Goal: Task Accomplishment & Management: Manage account settings

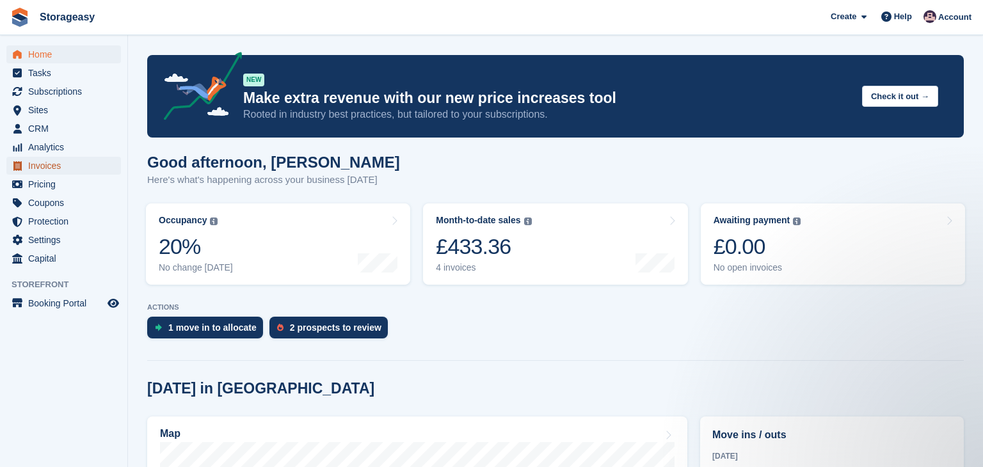
click at [47, 163] on span "Invoices" at bounding box center [66, 166] width 77 height 18
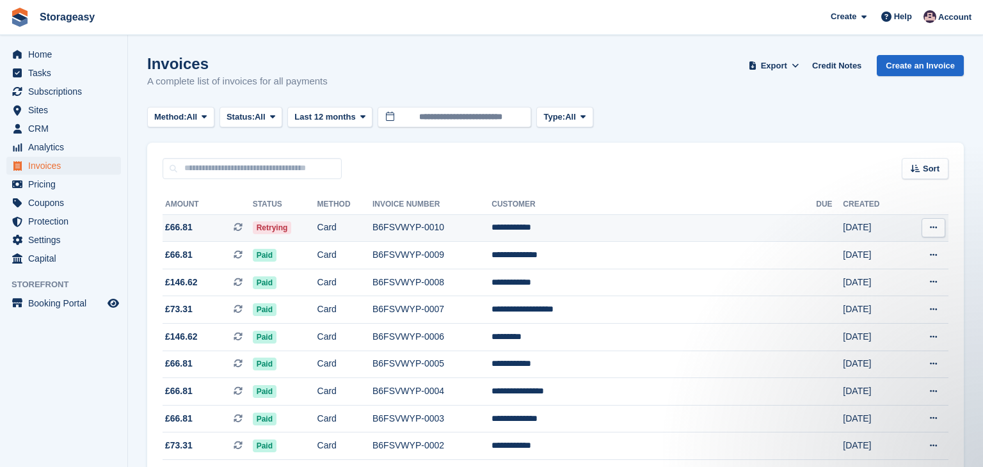
click at [930, 225] on icon at bounding box center [933, 227] width 7 height 8
click at [373, 229] on td "Card" at bounding box center [345, 228] width 55 height 28
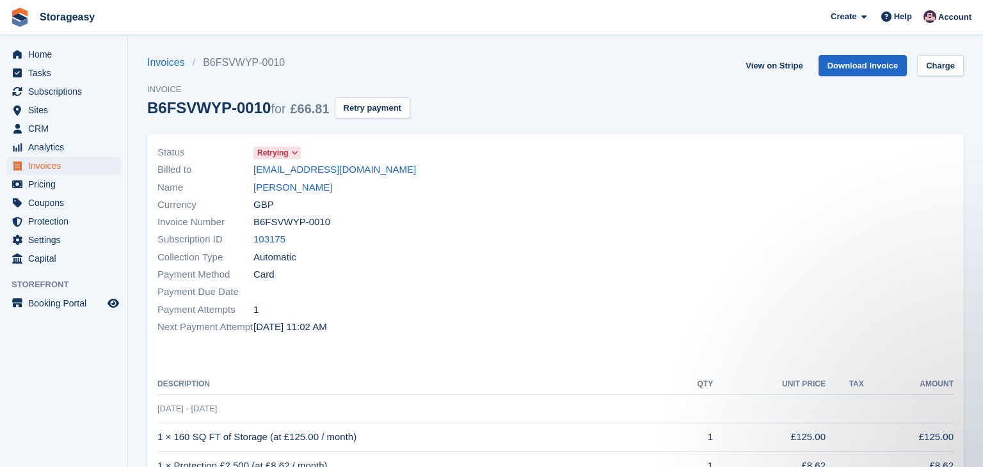
click at [291, 154] on icon at bounding box center [294, 153] width 7 height 8
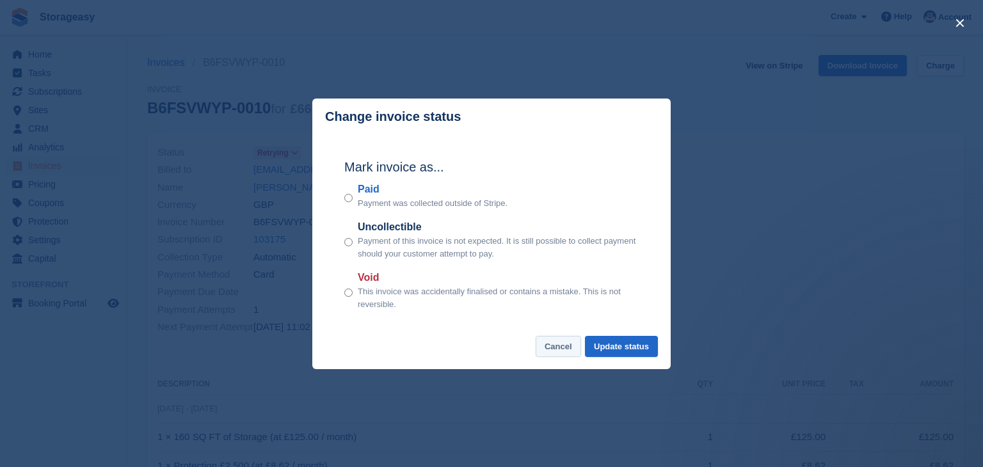
click at [557, 344] on button "Cancel" at bounding box center [558, 346] width 45 height 21
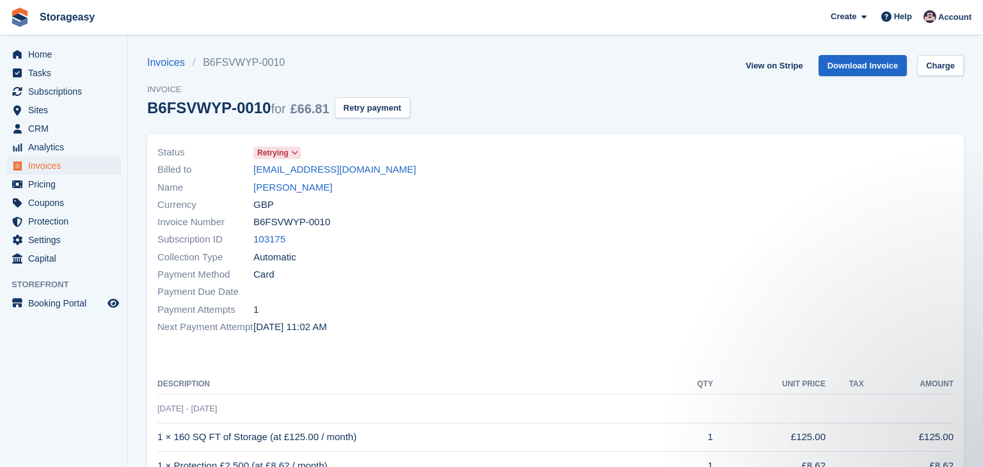
click at [379, 259] on div "Collection Type Automatic" at bounding box center [352, 256] width 391 height 17
